Goal: Check status: Check status

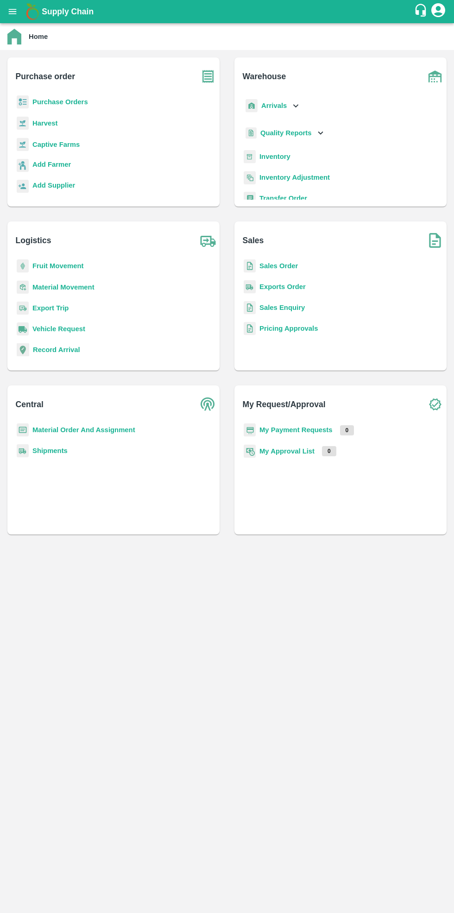
click at [76, 100] on b "Purchase Orders" at bounding box center [60, 101] width 56 height 7
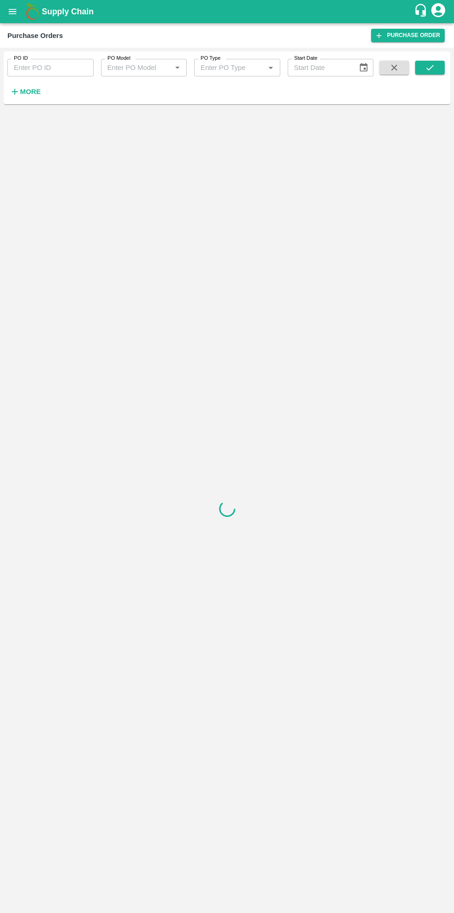
click at [49, 71] on input "PO ID" at bounding box center [50, 68] width 86 height 18
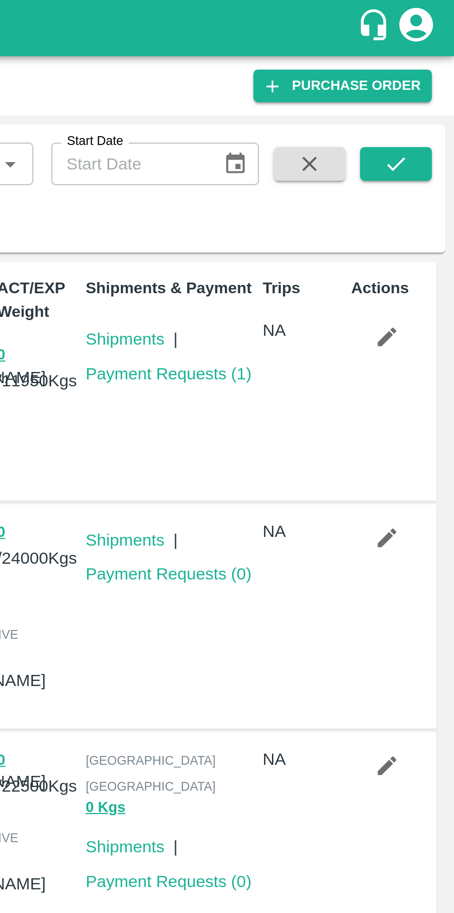
type input "176717"
click at [428, 68] on icon "submit" at bounding box center [430, 68] width 10 height 10
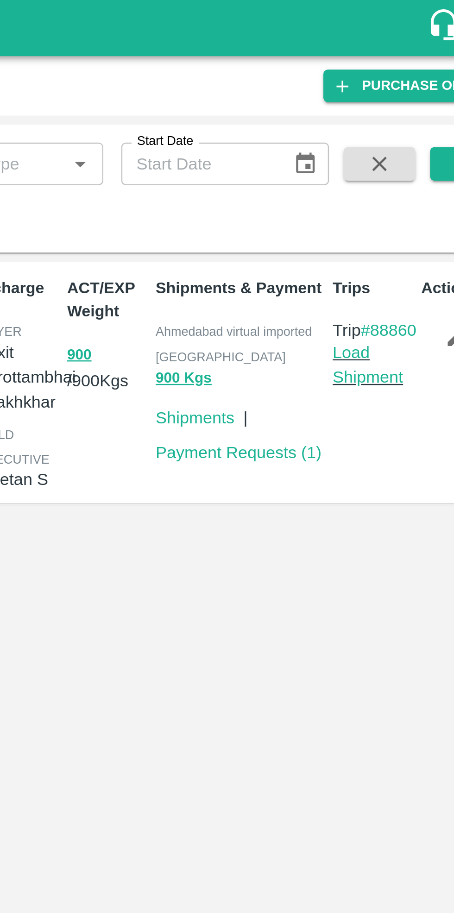
click at [341, 183] on link "Payment Requests ( 1 )" at bounding box center [336, 186] width 69 height 7
